Goal: Find specific page/section: Find specific page/section

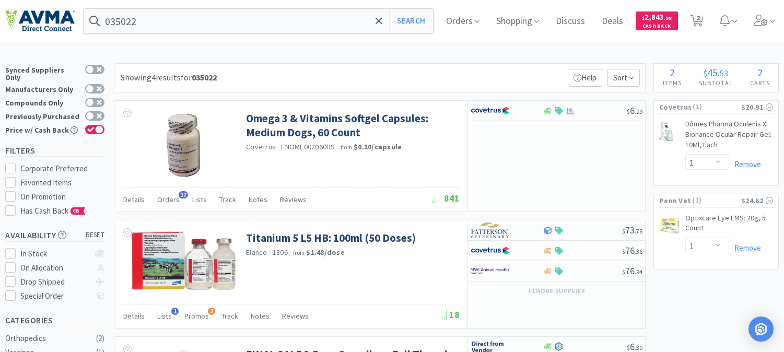
select select "1"
click at [201, 25] on input "035022" at bounding box center [258, 21] width 349 height 24
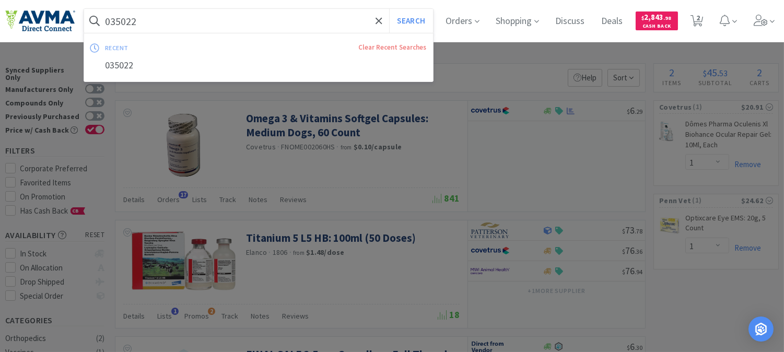
paste input "090092E.120"
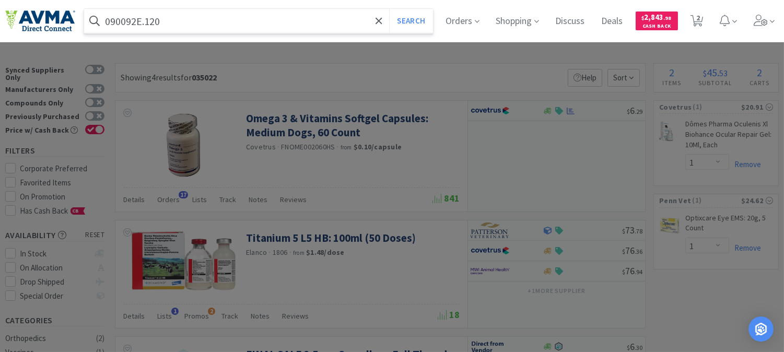
click at [123, 19] on input "090092E.120" at bounding box center [258, 21] width 349 height 24
click at [421, 19] on button "Search" at bounding box center [410, 21] width 43 height 24
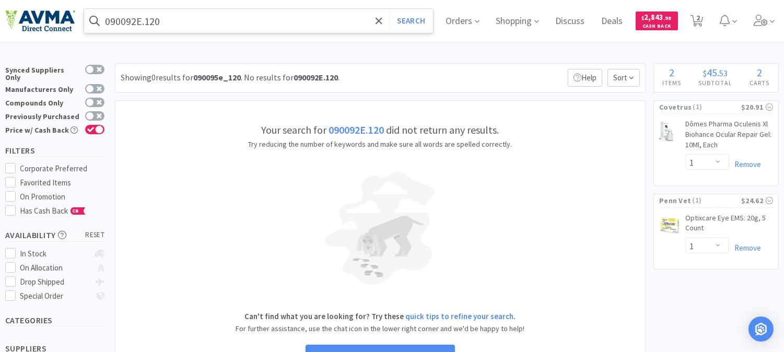
click at [168, 19] on input "090092E.120" at bounding box center [258, 21] width 349 height 24
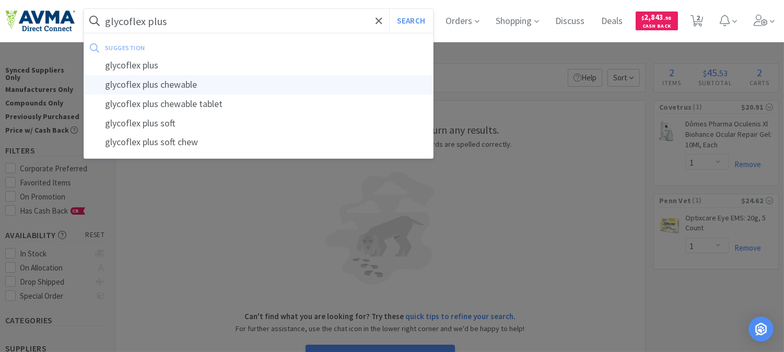
click at [185, 86] on div "glycoflex plus chewable" at bounding box center [258, 84] width 349 height 19
type input "glycoflex plus chewable"
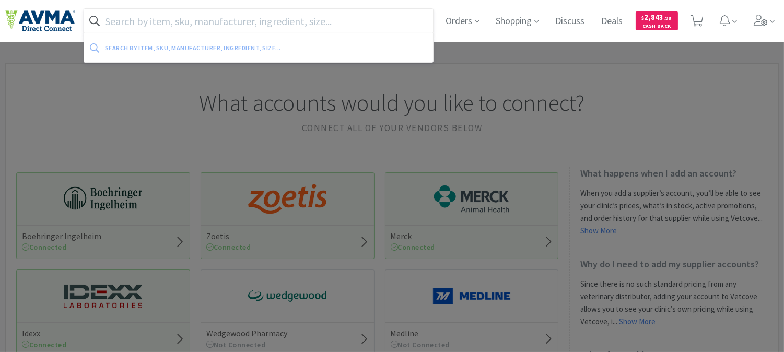
click at [262, 16] on input "text" at bounding box center [258, 21] width 349 height 24
paste input "040337"
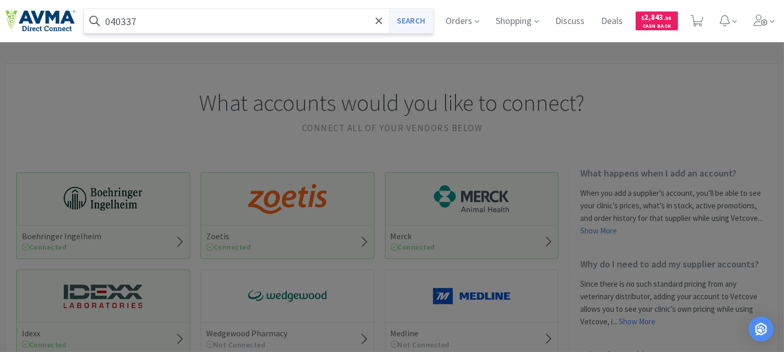
type input "040337"
click at [400, 21] on button "Search" at bounding box center [410, 21] width 43 height 24
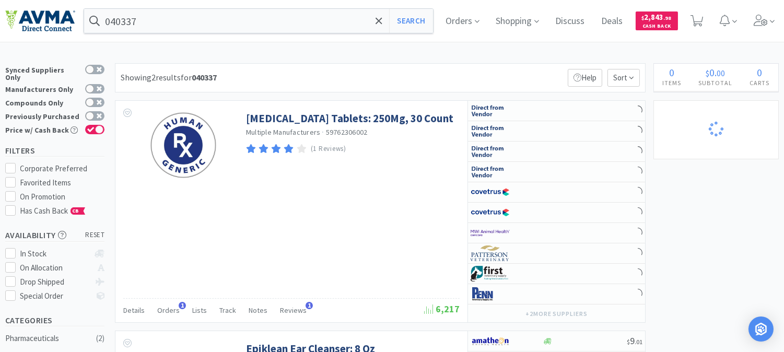
select select "1"
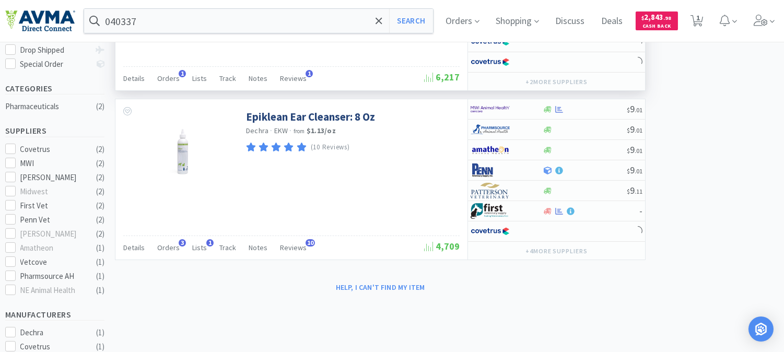
scroll to position [174, 0]
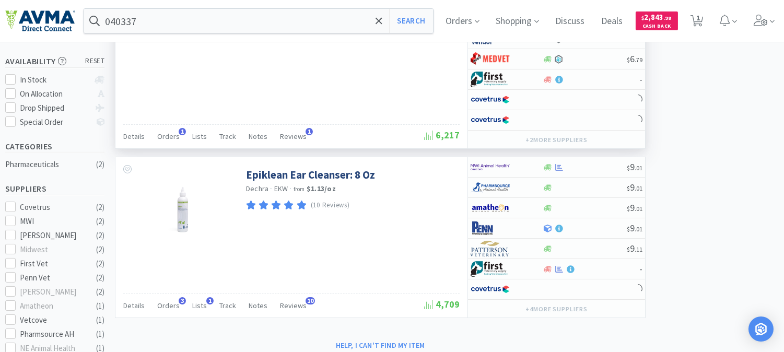
select select "1"
